Goal: Information Seeking & Learning: Understand process/instructions

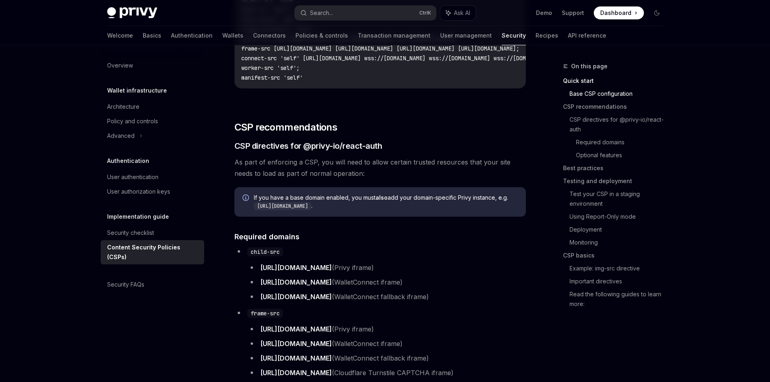
scroll to position [404, 0]
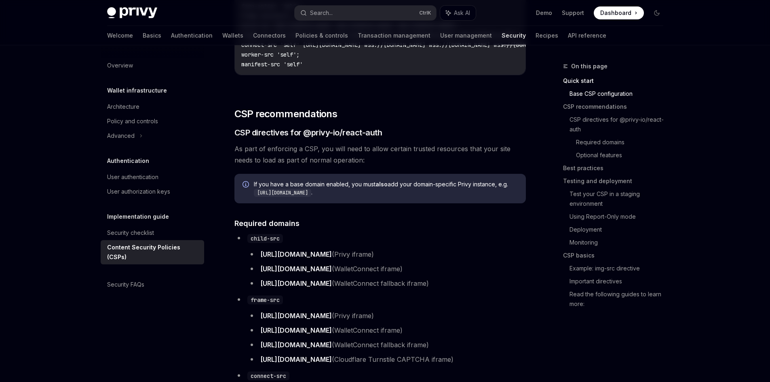
drag, startPoint x: 290, startPoint y: 167, endPoint x: 254, endPoint y: 237, distance: 78.9
click at [254, 237] on li "child-src https://auth.privy.io (Privy iframe) https://verify.walletconnect.com…" at bounding box center [381, 260] width 292 height 57
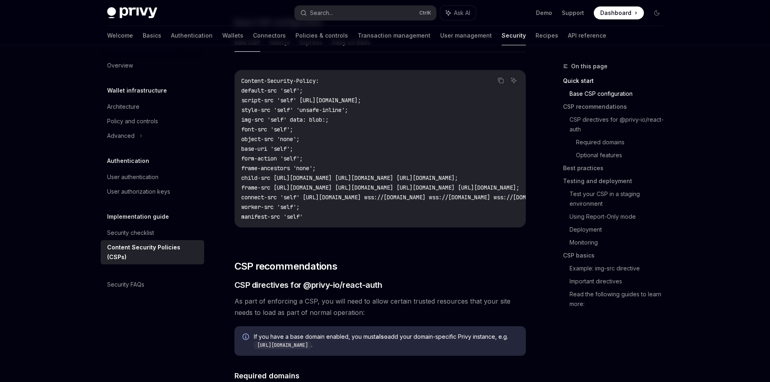
scroll to position [243, 0]
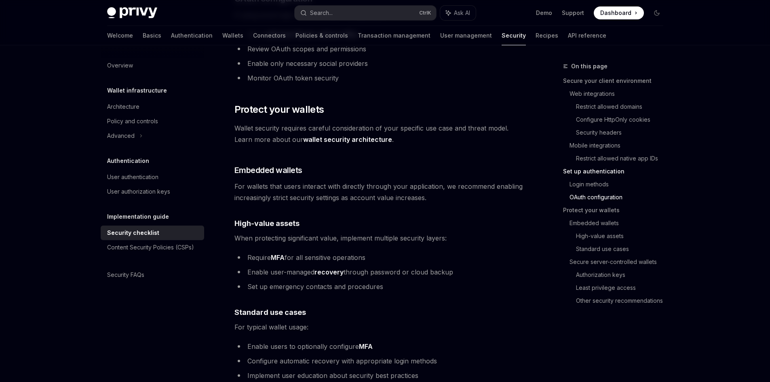
scroll to position [970, 0]
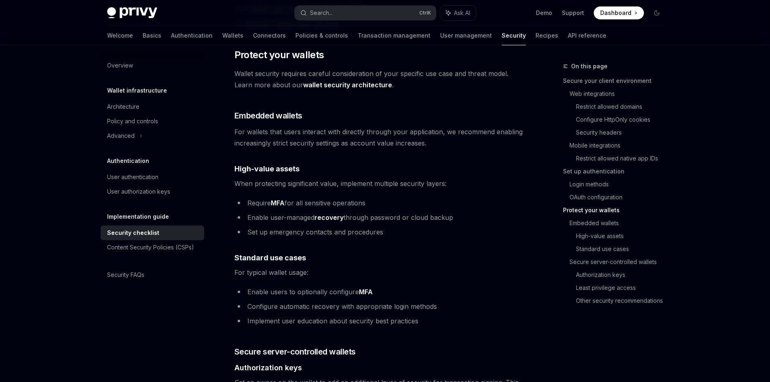
drag, startPoint x: 305, startPoint y: 227, endPoint x: 277, endPoint y: 247, distance: 34.5
click at [277, 254] on strong "Standard use cases" at bounding box center [271, 258] width 72 height 8
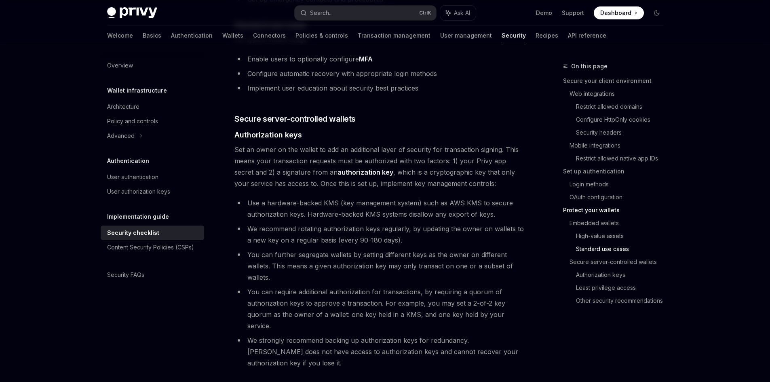
scroll to position [1257, 0]
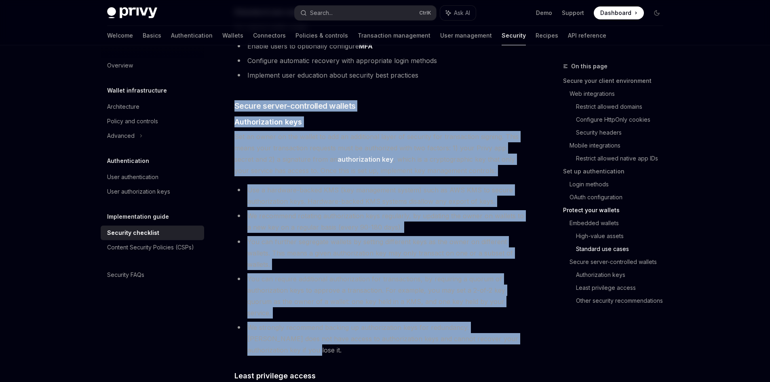
drag, startPoint x: 230, startPoint y: 77, endPoint x: 528, endPoint y: 316, distance: 381.7
click at [412, 184] on li "Use a hardware-backed KMS (key management system) such as AWS KMS to secure aut…" at bounding box center [381, 195] width 292 height 23
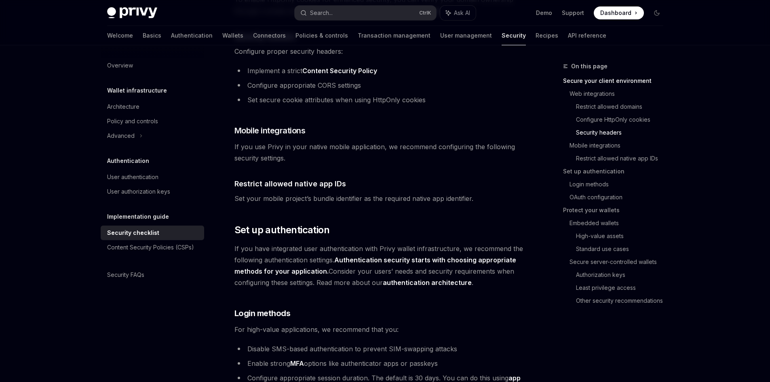
scroll to position [488, 0]
click at [353, 11] on button "Search... Ctrl K" at bounding box center [366, 13] width 142 height 15
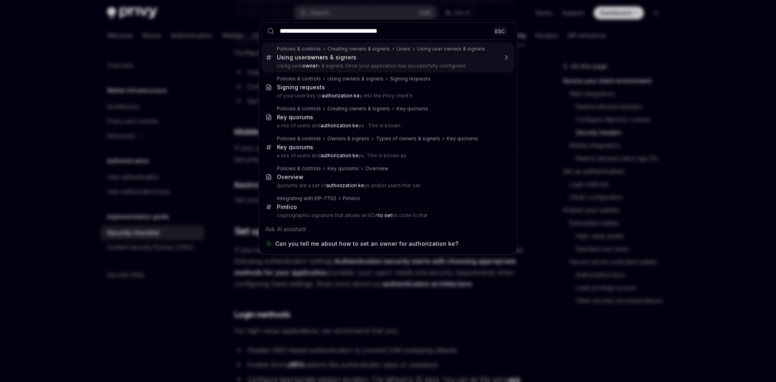
type input "**********"
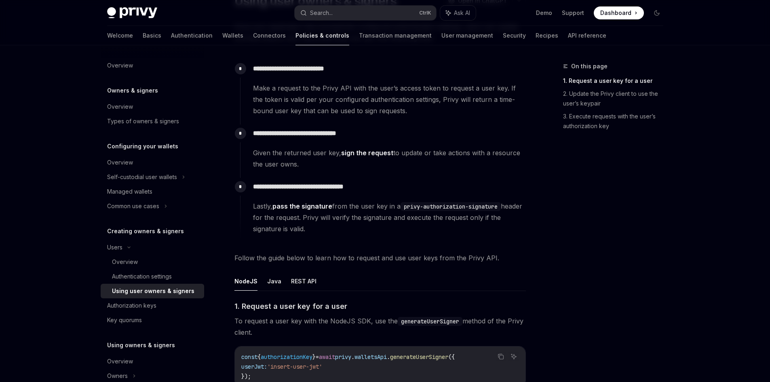
scroll to position [86, 0]
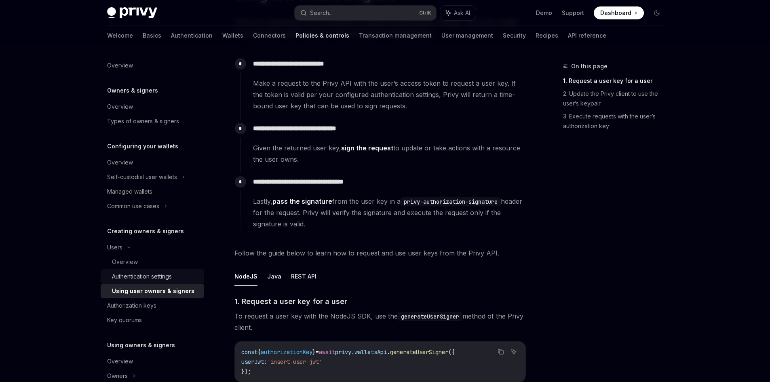
click at [178, 273] on div "Authentication settings" at bounding box center [155, 277] width 87 height 10
type textarea "*"
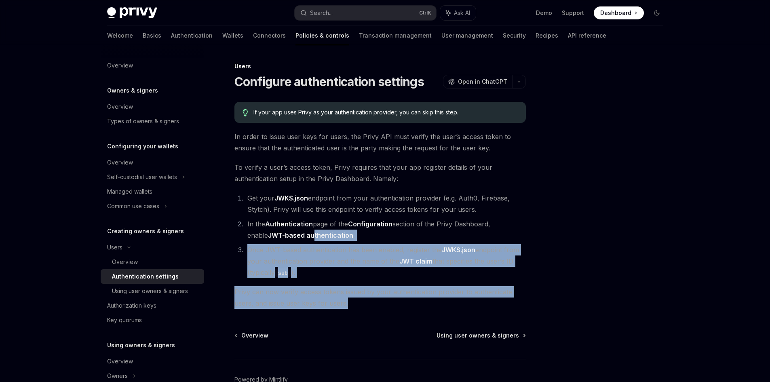
drag, startPoint x: 361, startPoint y: 307, endPoint x: 278, endPoint y: 220, distance: 120.1
click at [283, 225] on div "If your app uses Privy as your authentication provider, you can skip this step.…" at bounding box center [381, 205] width 292 height 207
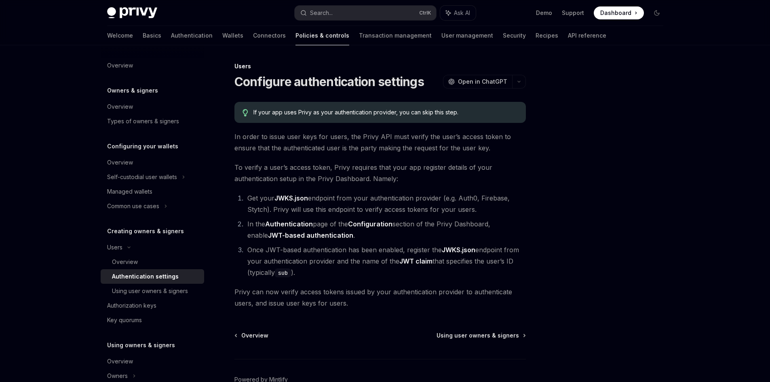
click at [270, 212] on li "Get your JWKS.json endpoint from your authentication provider (e.g. Auth0, Fire…" at bounding box center [385, 203] width 281 height 23
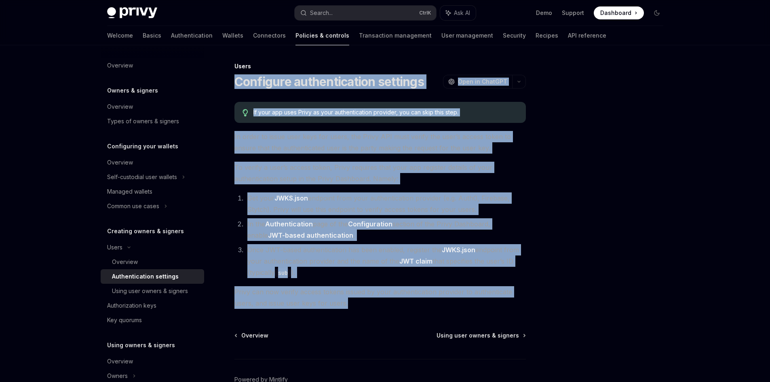
drag, startPoint x: 368, startPoint y: 304, endPoint x: 238, endPoint y: 76, distance: 263.0
click at [238, 76] on div "Users Configure authentication settings OpenAI Open in ChatGPT OpenAI Open in C…" at bounding box center [304, 245] width 446 height 368
copy div "Loremipsu dolorsitametco adipisci ElitSE Doei te InciDID UtlaBO Etdo ma AliqUAE…"
click at [287, 143] on span "In order to issue user keys for users, the Privy API must verify the user’s acc…" at bounding box center [381, 142] width 292 height 23
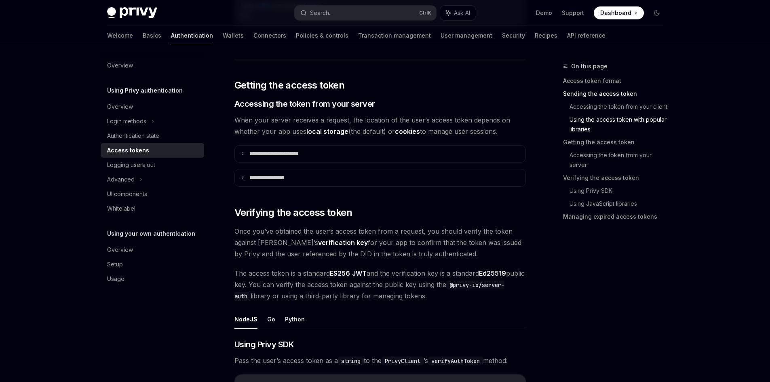
scroll to position [984, 0]
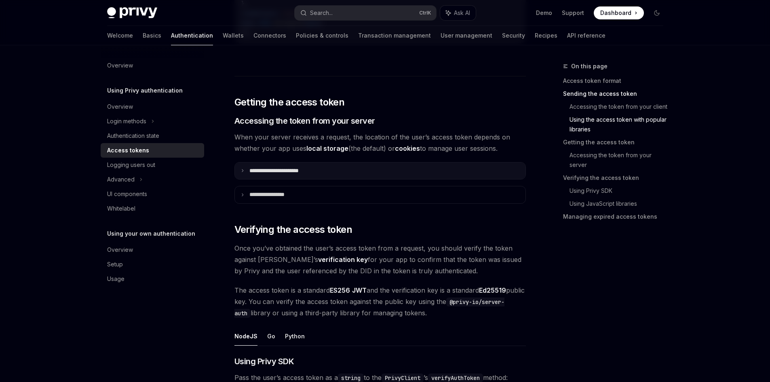
click at [255, 165] on summary "**********" at bounding box center [380, 171] width 291 height 17
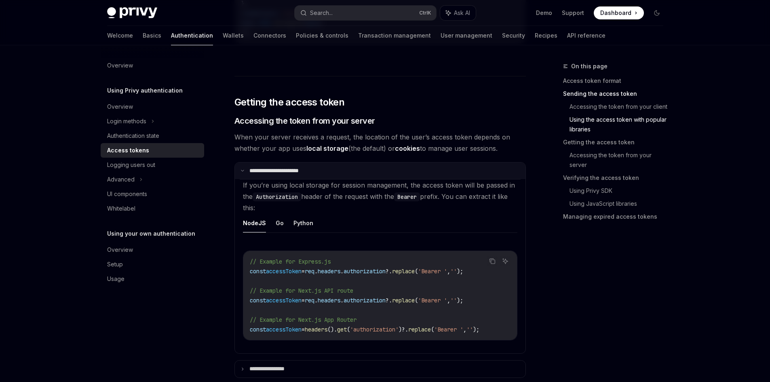
click at [255, 165] on summary "**********" at bounding box center [380, 171] width 291 height 17
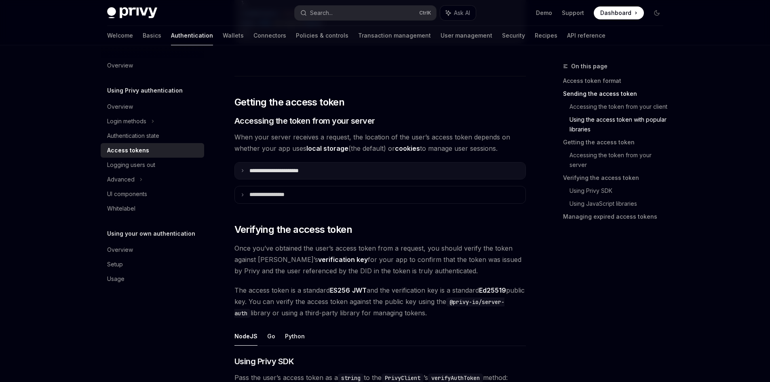
click at [255, 165] on summary "**********" at bounding box center [380, 171] width 291 height 17
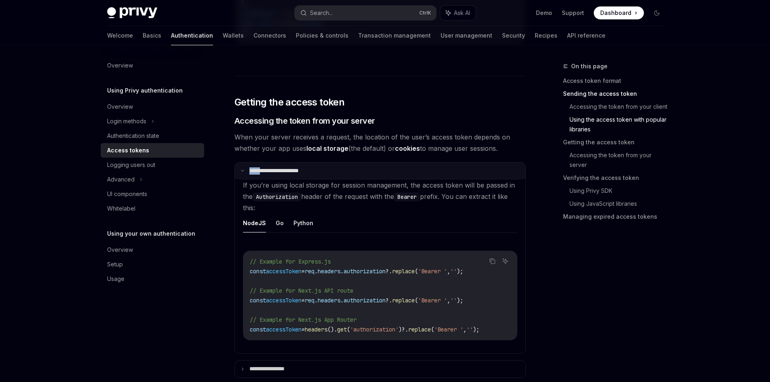
click at [255, 165] on summary "**********" at bounding box center [380, 171] width 291 height 17
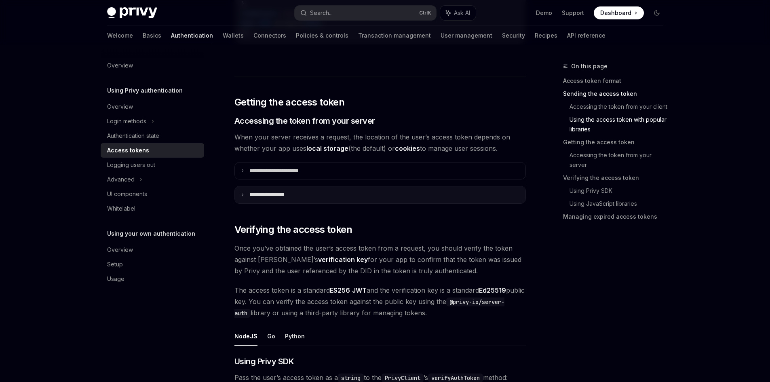
click at [266, 197] on p "**********" at bounding box center [274, 194] width 51 height 7
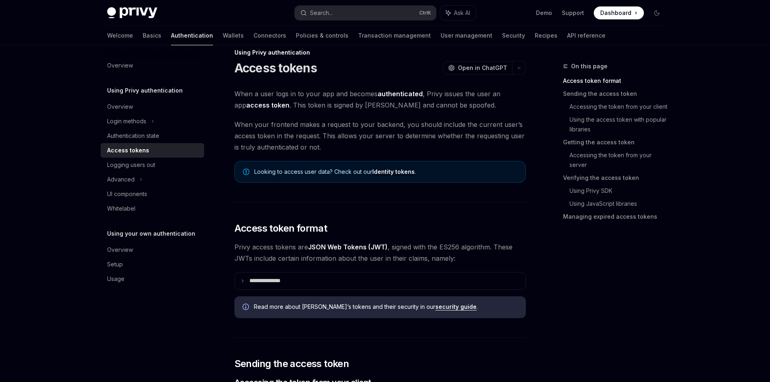
scroll to position [0, 0]
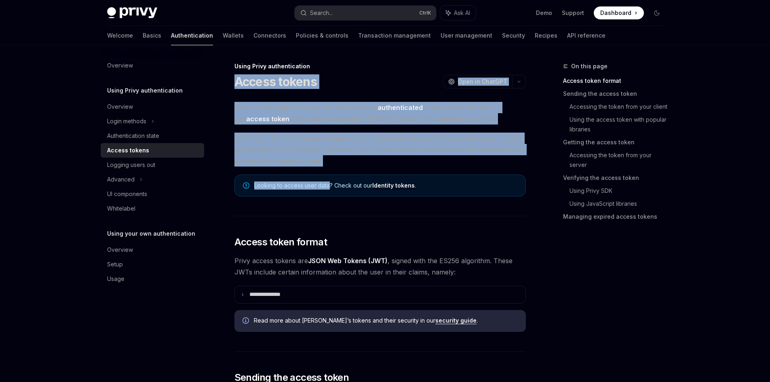
drag, startPoint x: 231, startPoint y: 85, endPoint x: 328, endPoint y: 196, distance: 147.3
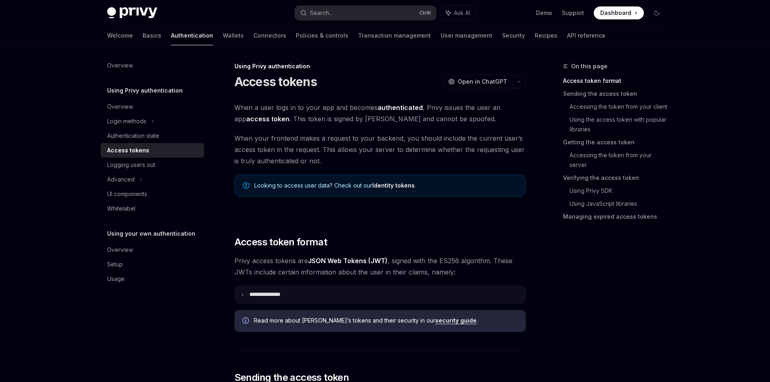
click at [309, 294] on summary "**********" at bounding box center [380, 294] width 291 height 17
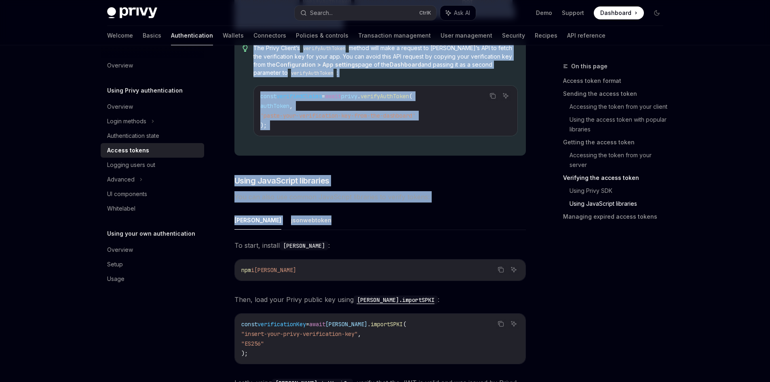
scroll to position [2062, 0]
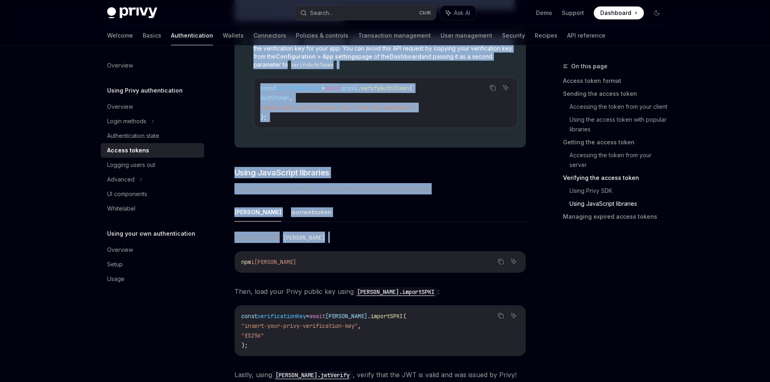
drag, startPoint x: 235, startPoint y: 85, endPoint x: 400, endPoint y: 227, distance: 218.2
drag, startPoint x: 375, startPoint y: 217, endPoint x: 362, endPoint y: 216, distance: 12.6
click at [374, 217] on ul "jose jsonwebtoken" at bounding box center [381, 212] width 292 height 19
click at [291, 211] on button "jsonwebtoken" at bounding box center [311, 212] width 40 height 19
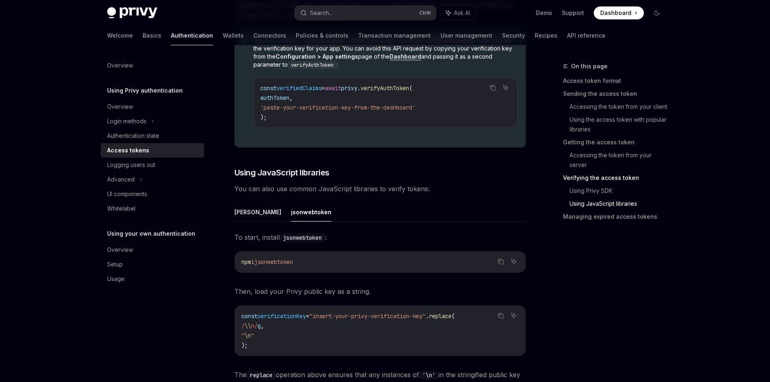
click at [341, 203] on ul "jose jsonwebtoken" at bounding box center [381, 212] width 292 height 19
click at [245, 212] on button "jose" at bounding box center [258, 212] width 47 height 19
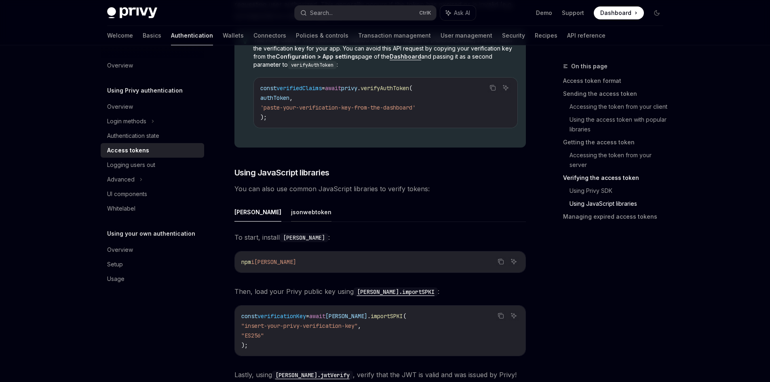
click at [291, 213] on button "jsonwebtoken" at bounding box center [311, 212] width 40 height 19
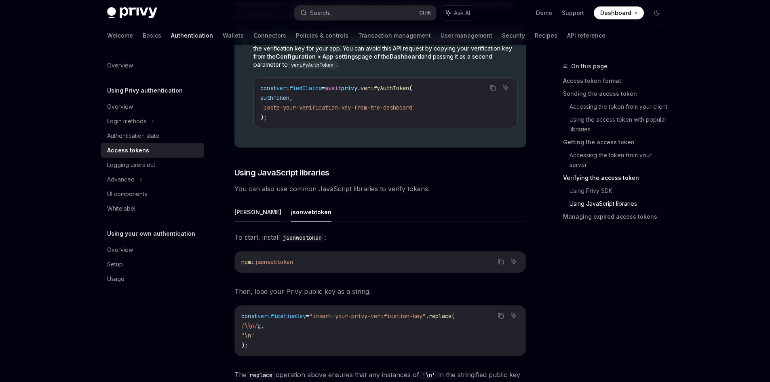
click at [243, 213] on button "jose" at bounding box center [258, 212] width 47 height 19
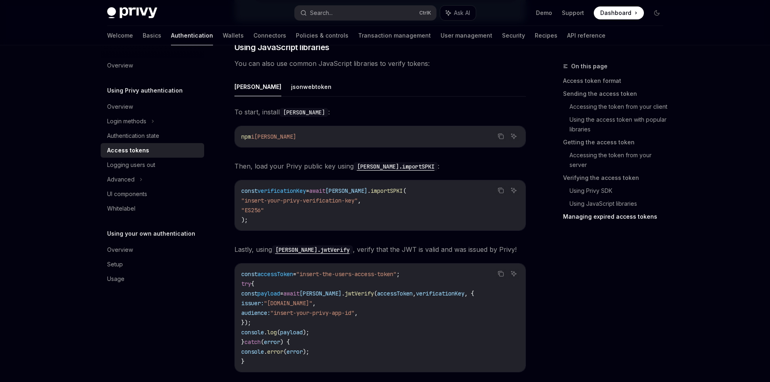
scroll to position [2224, 0]
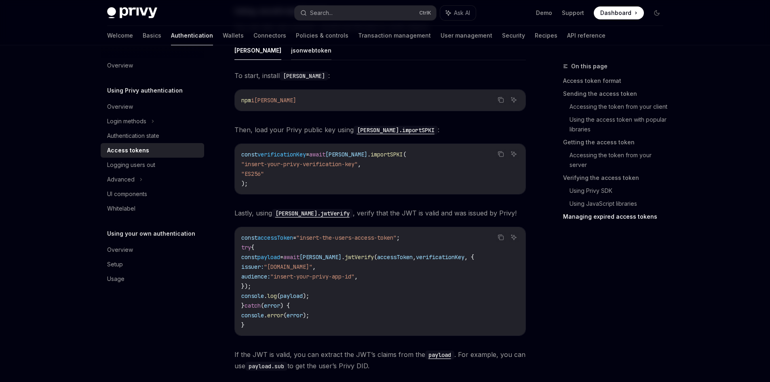
click at [291, 45] on button "jsonwebtoken" at bounding box center [311, 50] width 40 height 19
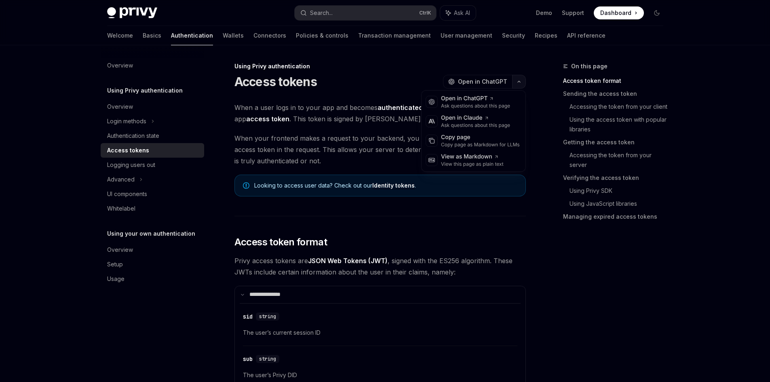
click at [514, 82] on button "button" at bounding box center [519, 82] width 14 height 14
click at [500, 147] on div "Copy page as Markdown for LLMs" at bounding box center [480, 145] width 79 height 6
click at [385, 188] on link "Identity tokens" at bounding box center [393, 185] width 42 height 7
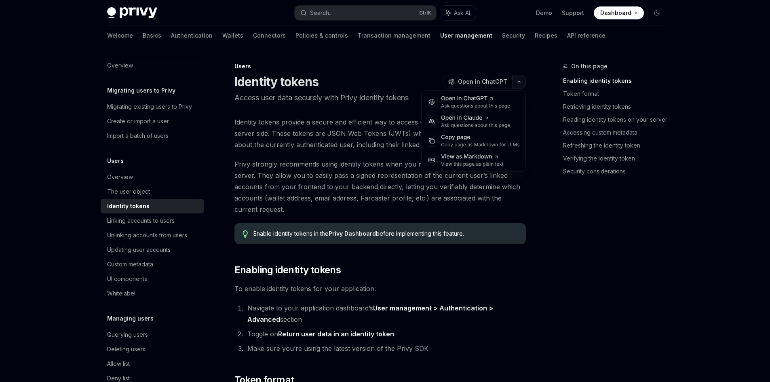
click at [516, 84] on button "button" at bounding box center [519, 82] width 14 height 14
click at [477, 139] on div "Copy page" at bounding box center [480, 137] width 79 height 8
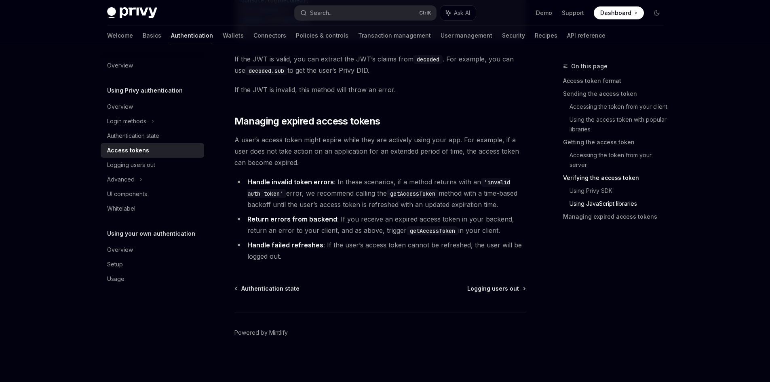
scroll to position [2062, 0]
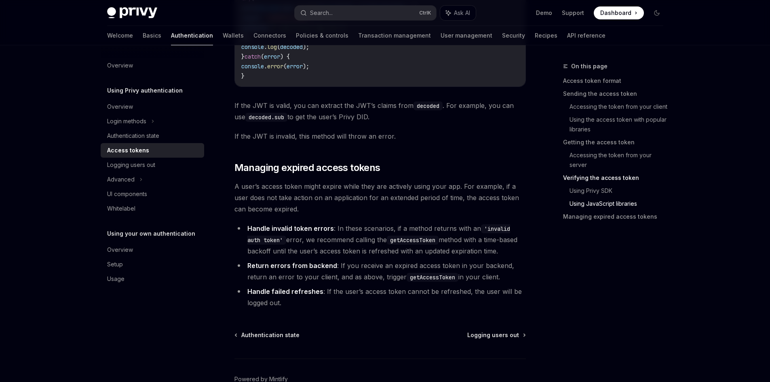
type textarea "*"
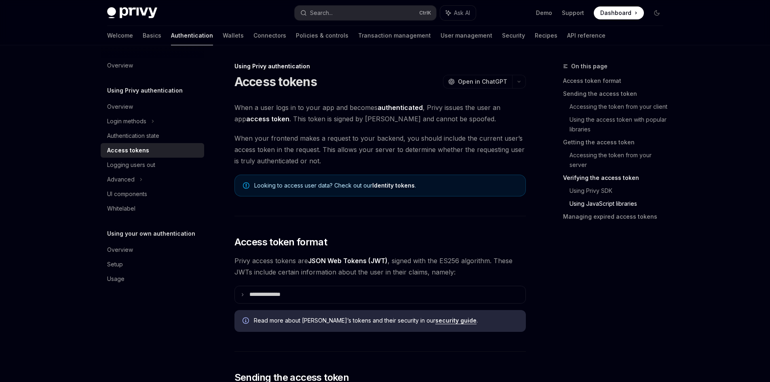
scroll to position [2062, 0]
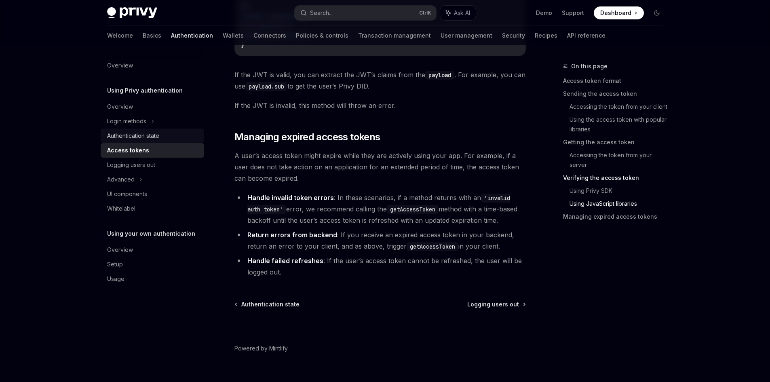
click at [130, 133] on div "Authentication state" at bounding box center [133, 136] width 52 height 10
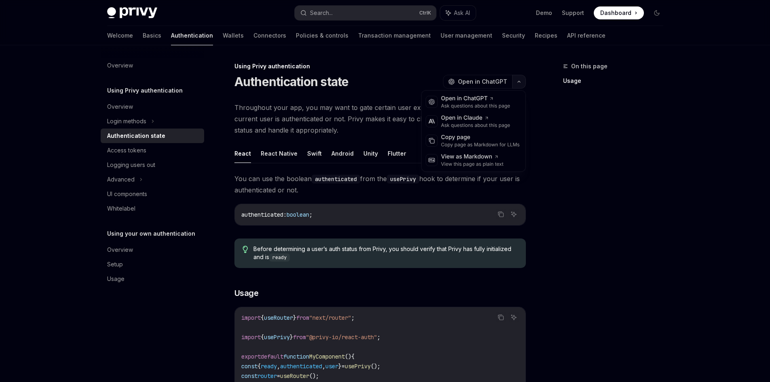
click at [517, 81] on icon "button" at bounding box center [519, 81] width 10 height 3
click at [471, 137] on div "Copy page" at bounding box center [480, 137] width 79 height 8
click at [518, 85] on button "button" at bounding box center [519, 82] width 14 height 14
click at [468, 147] on div "Copy page as Markdown for LLMs" at bounding box center [480, 145] width 79 height 6
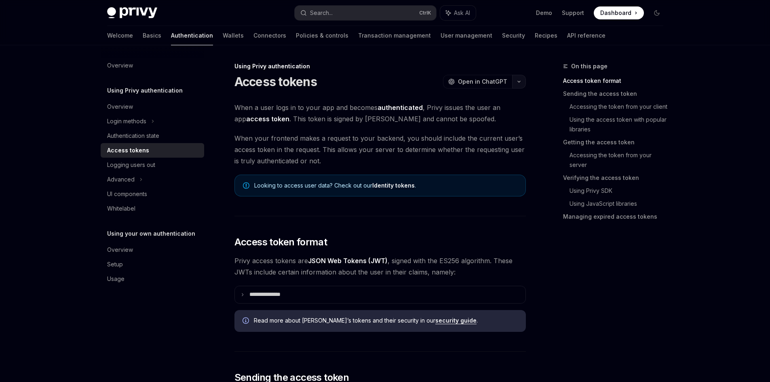
click at [516, 85] on button "button" at bounding box center [519, 82] width 14 height 14
click at [488, 142] on div "Copy page as Markdown for LLMs" at bounding box center [480, 145] width 79 height 6
click at [134, 138] on div "Authentication state" at bounding box center [133, 136] width 52 height 10
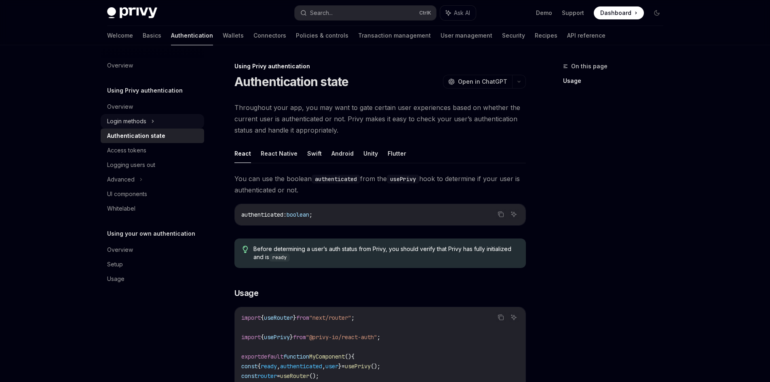
click at [138, 123] on div "Login methods" at bounding box center [126, 121] width 39 height 10
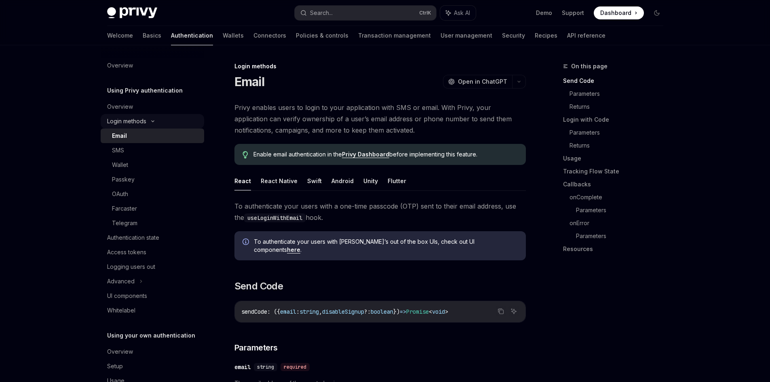
click at [138, 123] on div "Login methods" at bounding box center [126, 121] width 39 height 10
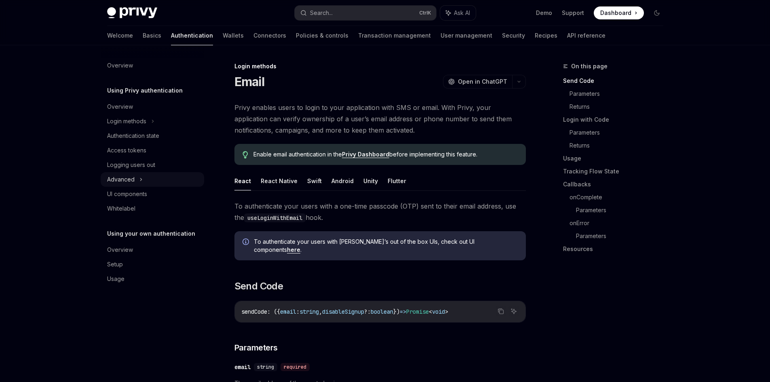
click at [140, 178] on icon at bounding box center [140, 179] width 1 height 2
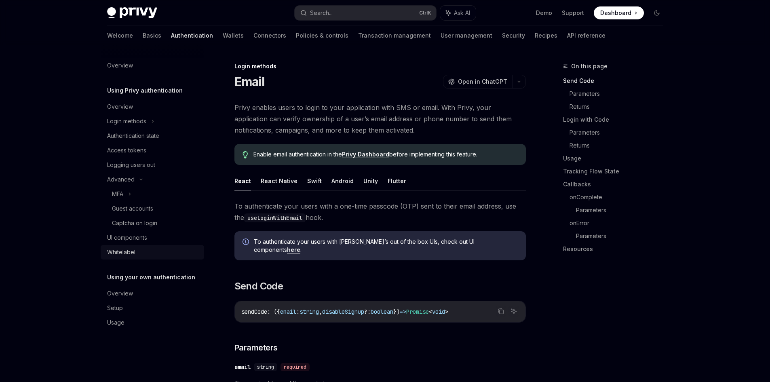
click at [150, 255] on div "Whitelabel" at bounding box center [153, 252] width 92 height 10
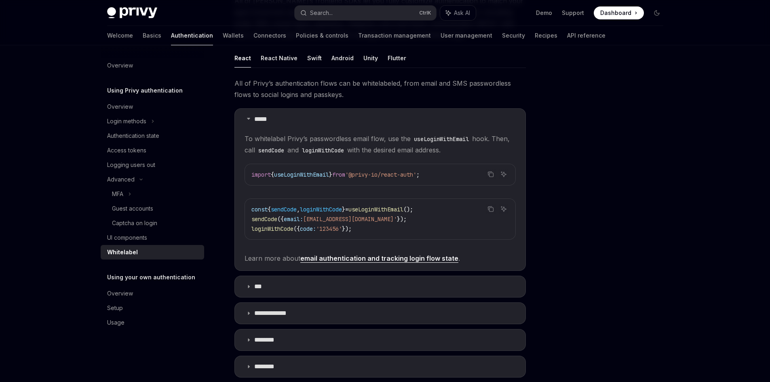
scroll to position [121, 0]
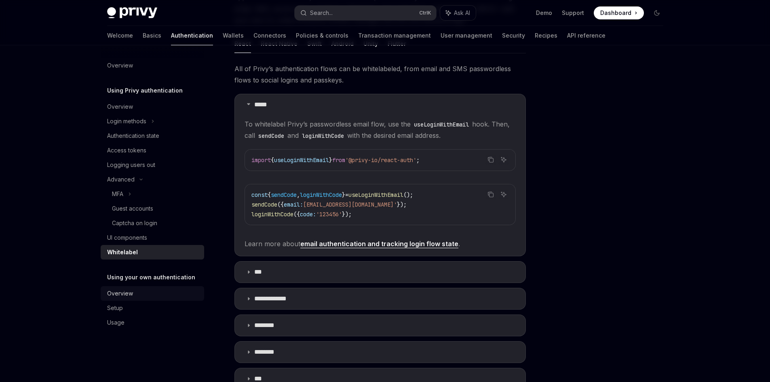
click at [163, 293] on div "Overview" at bounding box center [153, 294] width 92 height 10
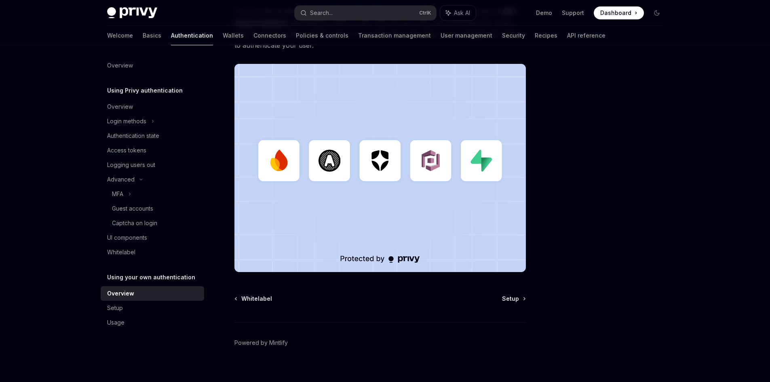
scroll to position [194, 0]
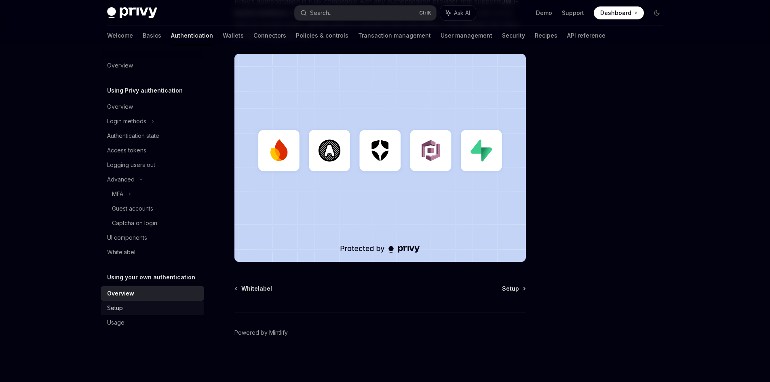
click at [123, 308] on div "Setup" at bounding box center [153, 308] width 92 height 10
type textarea "*"
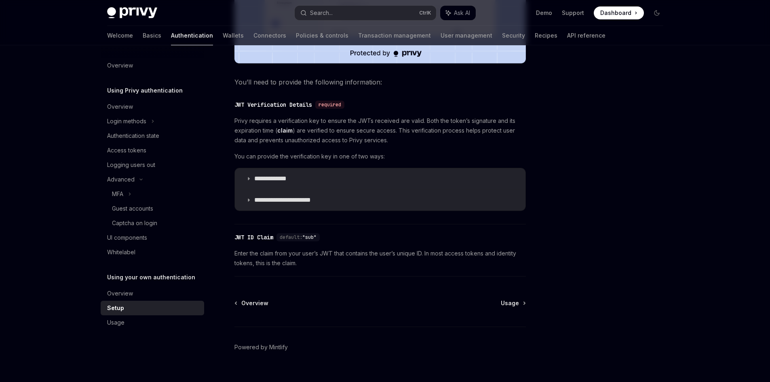
scroll to position [374, 0]
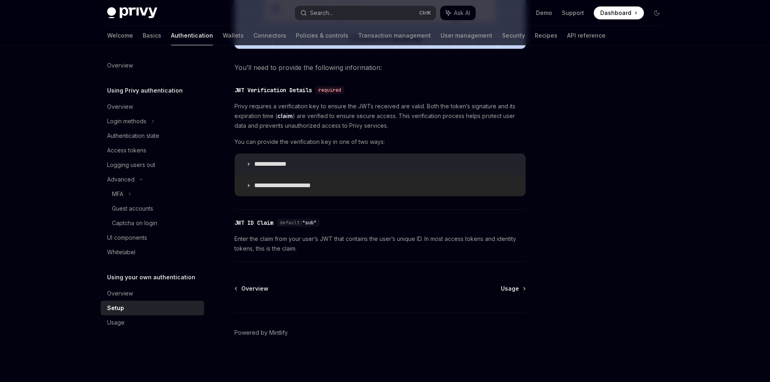
click at [246, 183] on icon at bounding box center [248, 185] width 5 height 5
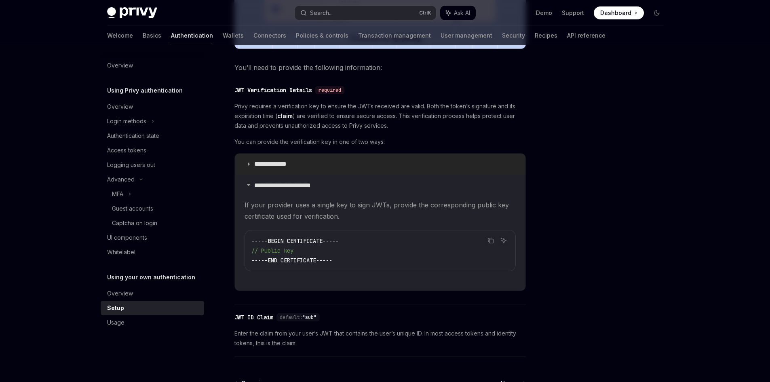
click at [246, 167] on summary "**********" at bounding box center [380, 164] width 291 height 21
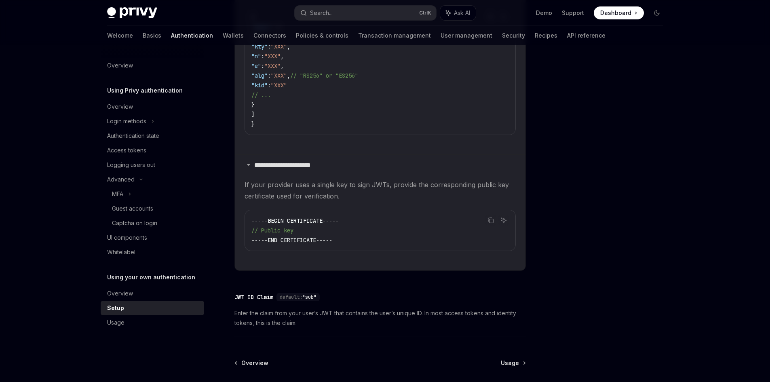
scroll to position [617, 0]
